Goal: Navigation & Orientation: Go to known website

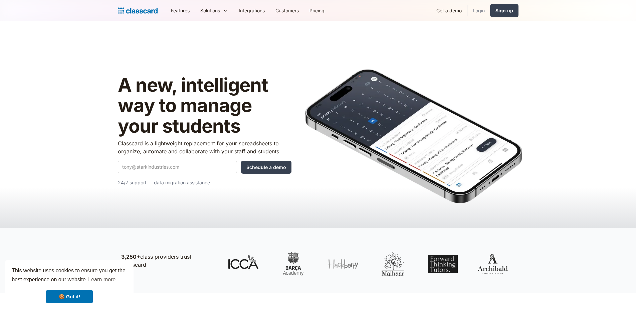
click at [480, 12] on link "Login" at bounding box center [478, 10] width 23 height 15
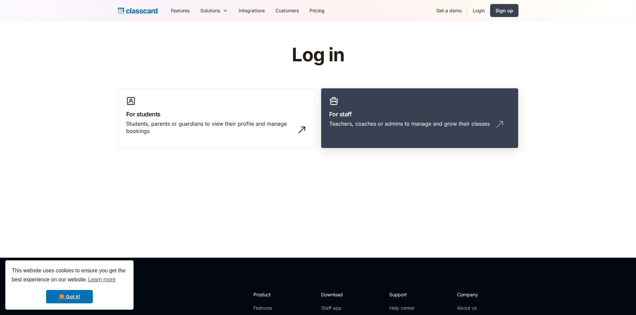
click at [359, 111] on h3 "For staff" at bounding box center [419, 114] width 181 height 9
